Goal: Transaction & Acquisition: Purchase product/service

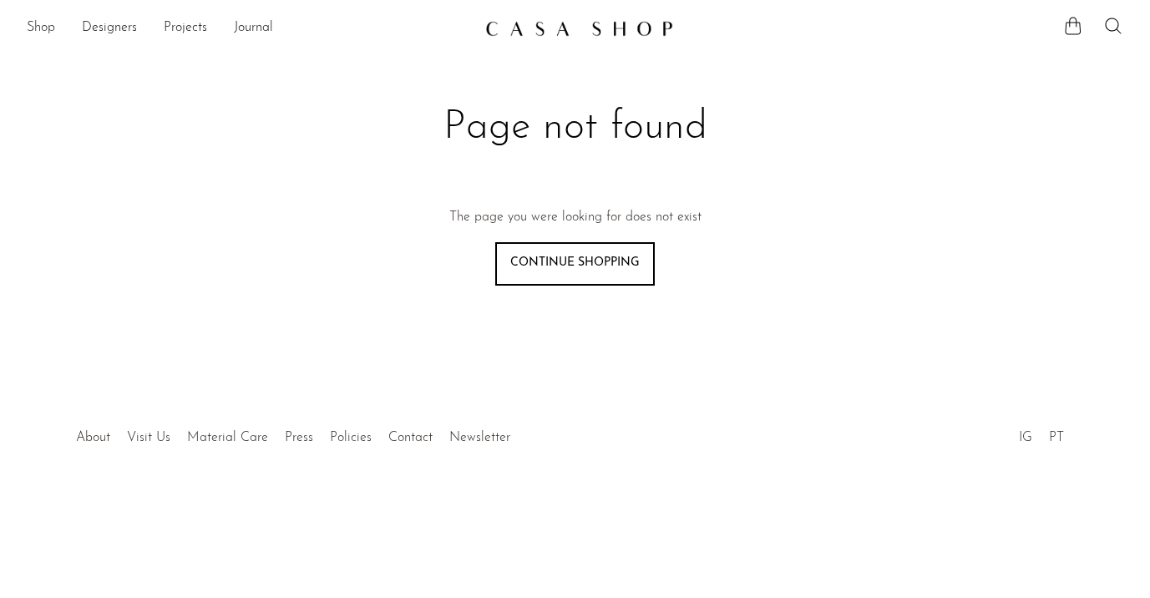
click at [48, 27] on link "Shop" at bounding box center [41, 29] width 28 height 22
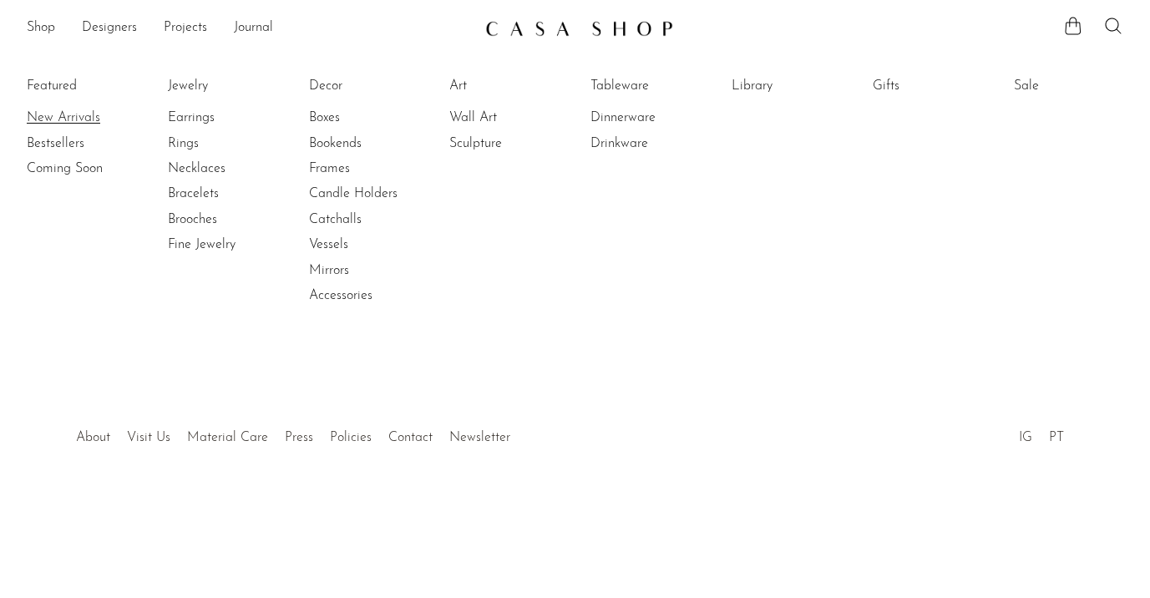
click at [71, 114] on link "New Arrivals" at bounding box center [89, 118] width 125 height 18
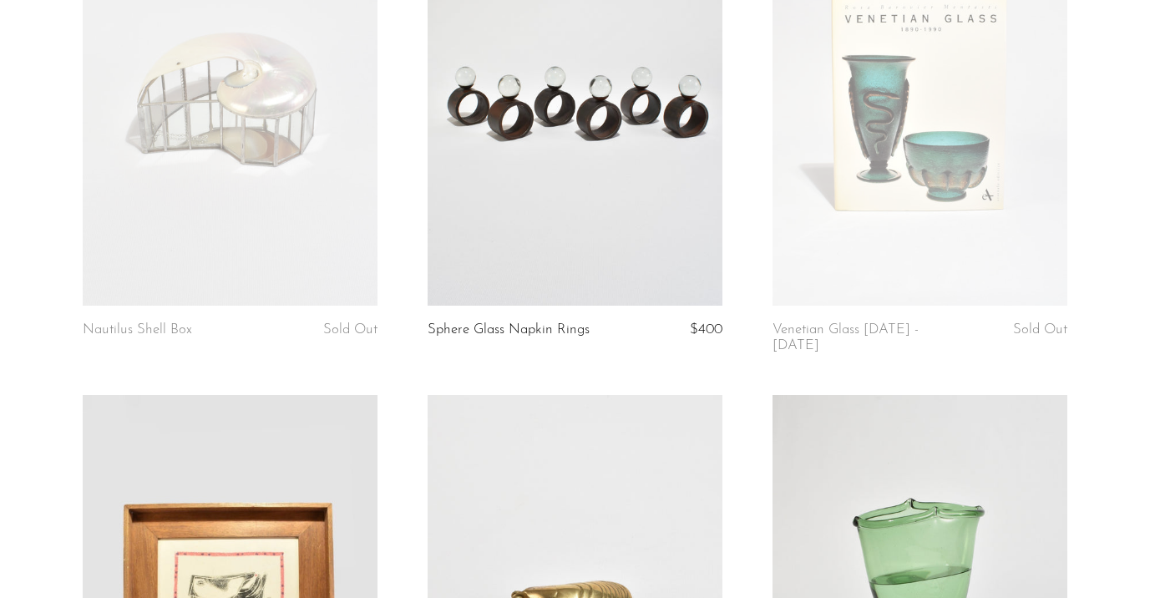
scroll to position [58, 0]
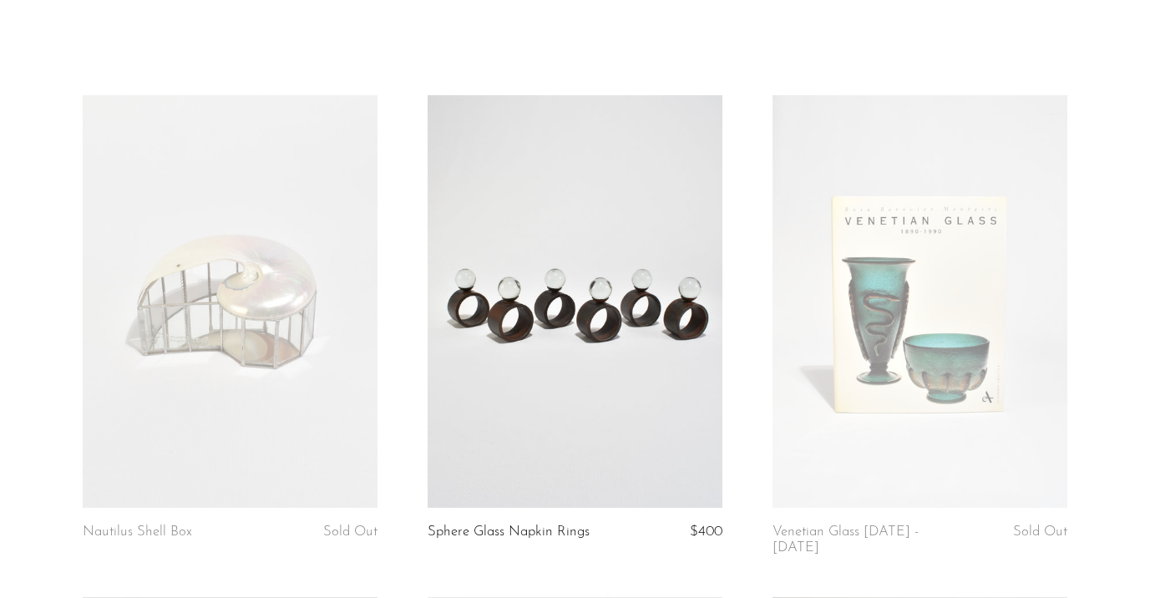
click at [635, 271] on link at bounding box center [575, 301] width 295 height 413
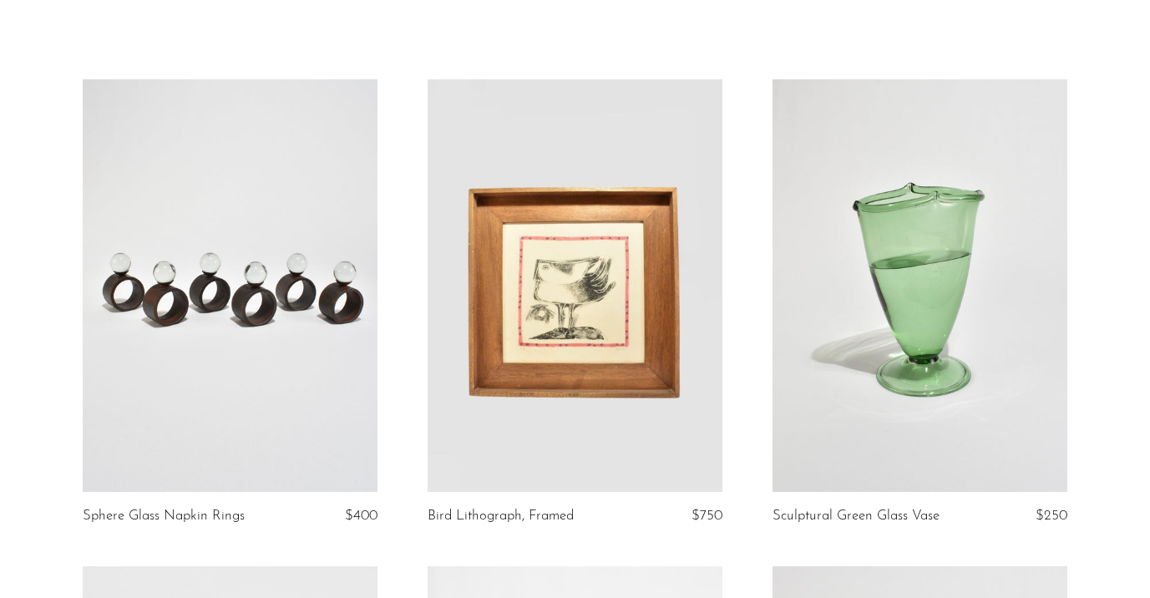
scroll to position [170, 0]
